Goal: Book appointment/travel/reservation

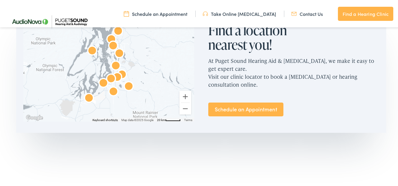
scroll to position [384, 0]
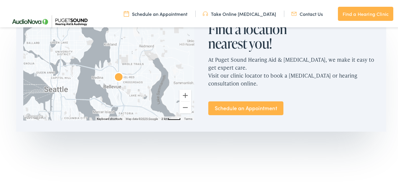
click at [233, 106] on link "Schedule an Appointment" at bounding box center [245, 108] width 75 height 14
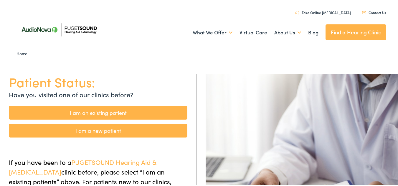
click at [123, 112] on link "I am an existing patient" at bounding box center [98, 112] width 178 height 14
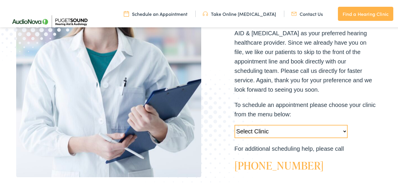
scroll to position [135, 0]
click at [341, 130] on select "Select Clinic Tukwila-WA-AudioNova 14900 Interurban Ave S #185 Tacoma-WA-AudioN…" at bounding box center [290, 130] width 113 height 13
select select "https://pshearing.alpacaaudiology.com/locations/bellevue-wa/"
click at [234, 124] on select "Select Clinic Tukwila-WA-AudioNova 14900 Interurban Ave S #185 Tacoma-WA-AudioN…" at bounding box center [290, 130] width 113 height 13
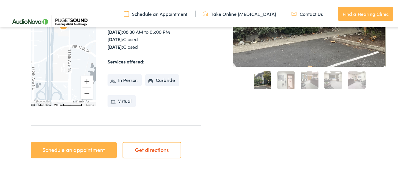
scroll to position [160, 0]
click at [86, 150] on link "Schedule an appointment" at bounding box center [74, 149] width 86 height 16
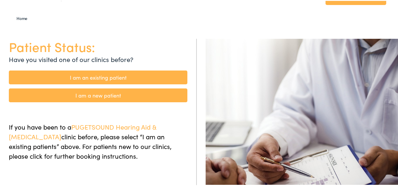
scroll to position [35, 0]
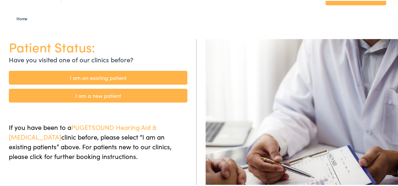
click at [119, 78] on link "I am an existing patient" at bounding box center [98, 77] width 178 height 14
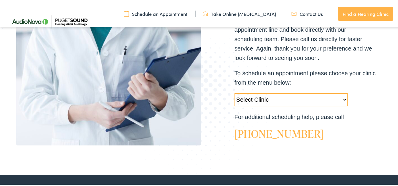
scroll to position [167, 0]
click at [332, 99] on select "Select Clinic Tukwila-WA-AudioNova 14900 Interurban Ave S #185 Tacoma-WA-AudioN…" at bounding box center [290, 98] width 113 height 13
select select "https://pshearing.alpacaaudiology.com/locations/bellevue-wa/"
click at [234, 92] on select "Select Clinic Tukwila-WA-AudioNova 14900 Interurban Ave S #185 Tacoma-WA-AudioN…" at bounding box center [290, 98] width 113 height 13
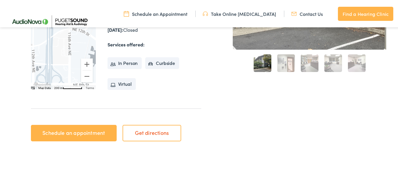
scroll to position [180, 0]
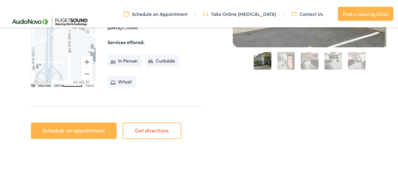
click at [79, 130] on link "Schedule an appointment" at bounding box center [74, 130] width 86 height 16
